Goal: Task Accomplishment & Management: Manage account settings

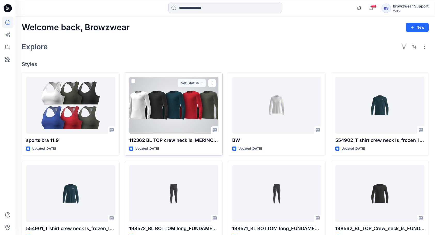
click at [168, 100] on div at bounding box center [173, 105] width 89 height 57
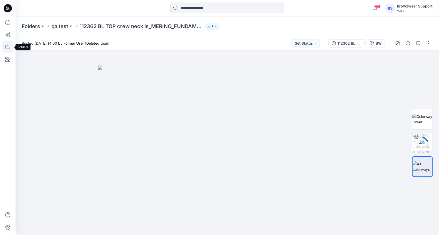
click at [9, 47] on icon at bounding box center [7, 46] width 11 height 11
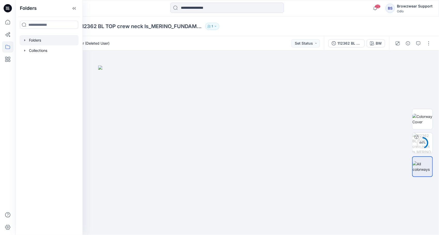
click at [25, 40] on icon "button" at bounding box center [24, 40] width 1 height 2
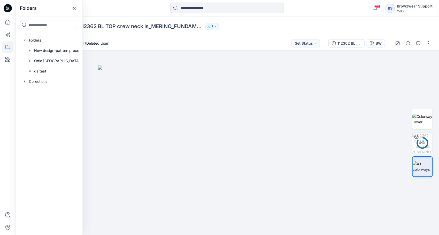
click at [218, 42] on div "Posted [DATE] 14:00 by Former User (Deleted User) Set Status" at bounding box center [169, 43] width 308 height 14
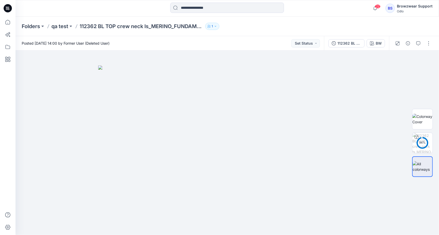
click at [417, 6] on div "Browzwear Support" at bounding box center [415, 6] width 36 height 6
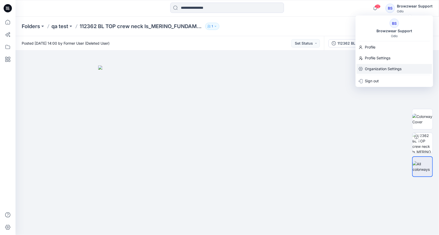
click at [380, 70] on p "Organization Settings" at bounding box center [383, 69] width 37 height 10
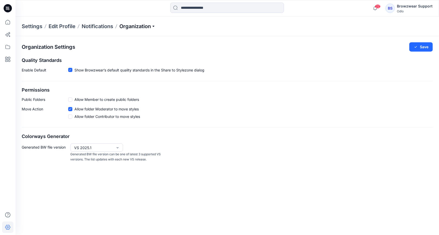
click at [155, 26] on p "Organization" at bounding box center [137, 26] width 36 height 7
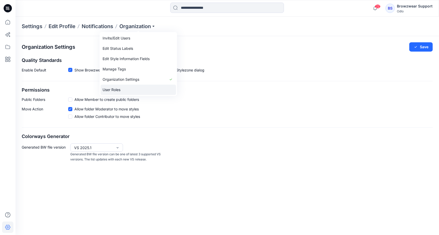
click at [117, 90] on link "User Roles" at bounding box center [137, 90] width 75 height 10
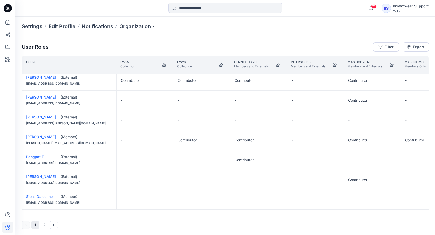
drag, startPoint x: 75, startPoint y: 213, endPoint x: 101, endPoint y: 214, distance: 26.1
click at [101, 214] on div "Users FW25 Collection FW26 Collection Gennex, Tayeh Members and Externals Inter…" at bounding box center [225, 135] width 407 height 159
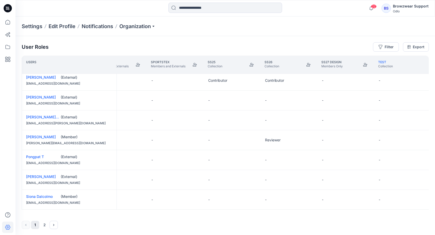
scroll to position [361, 712]
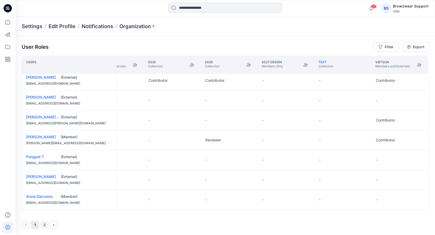
click at [45, 227] on button "2" at bounding box center [44, 225] width 8 height 8
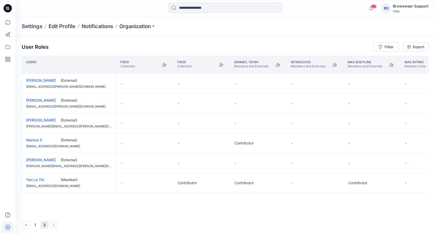
scroll to position [0, 0]
click at [5, 46] on icon at bounding box center [7, 46] width 11 height 11
